Goal: Find specific page/section: Find specific page/section

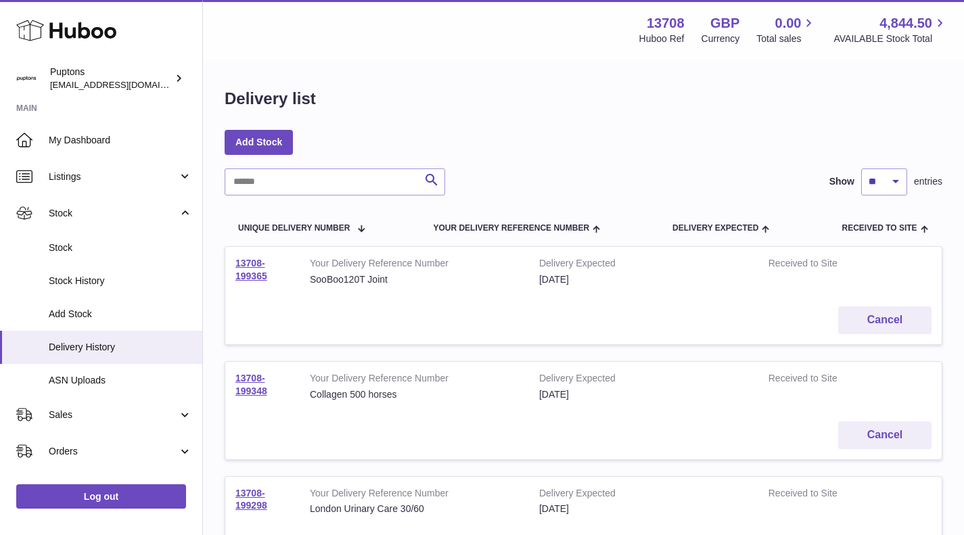
click at [83, 132] on link "My Dashboard" at bounding box center [101, 140] width 202 height 37
click at [93, 139] on span "My Dashboard" at bounding box center [120, 140] width 143 height 13
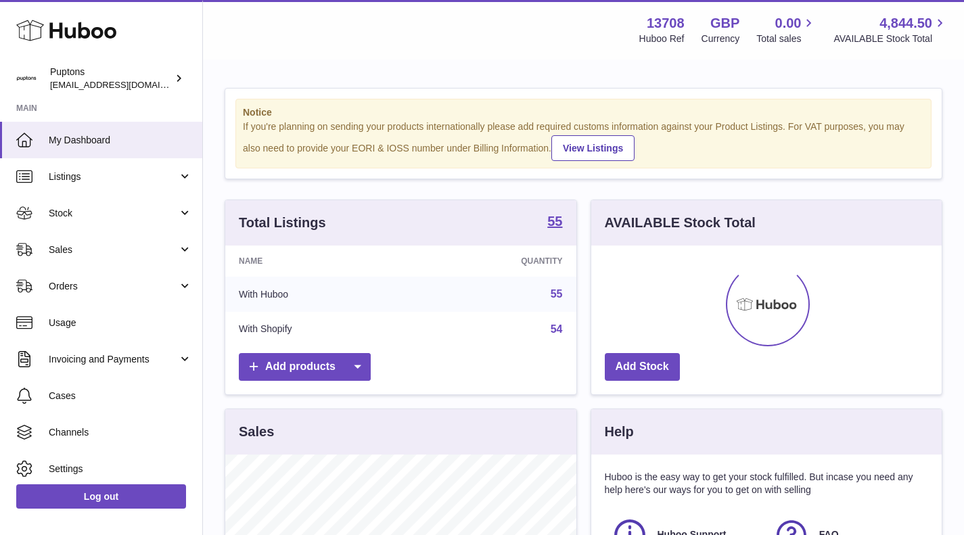
scroll to position [211, 350]
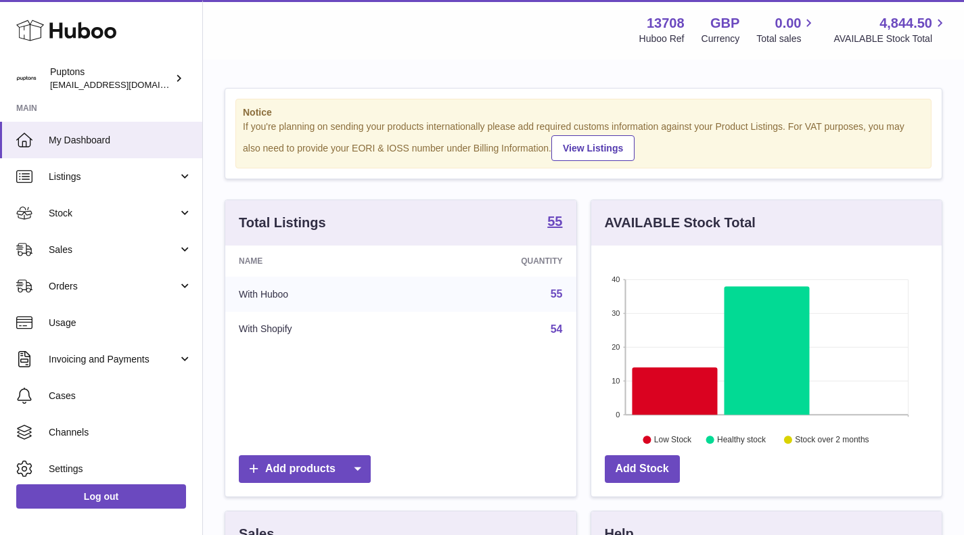
click at [90, 243] on span "Sales" at bounding box center [113, 249] width 129 height 13
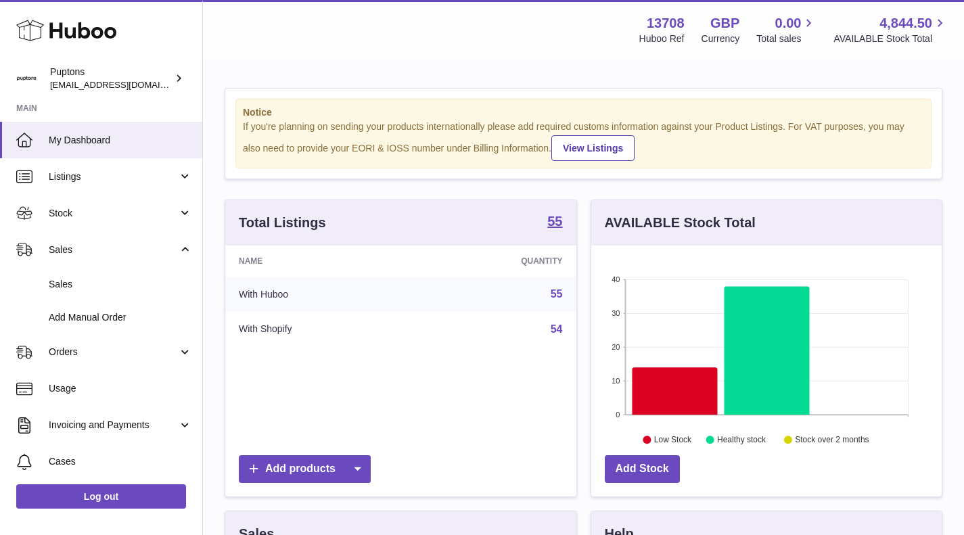
click at [91, 270] on link "Sales" at bounding box center [101, 284] width 202 height 33
